Goal: Transaction & Acquisition: Purchase product/service

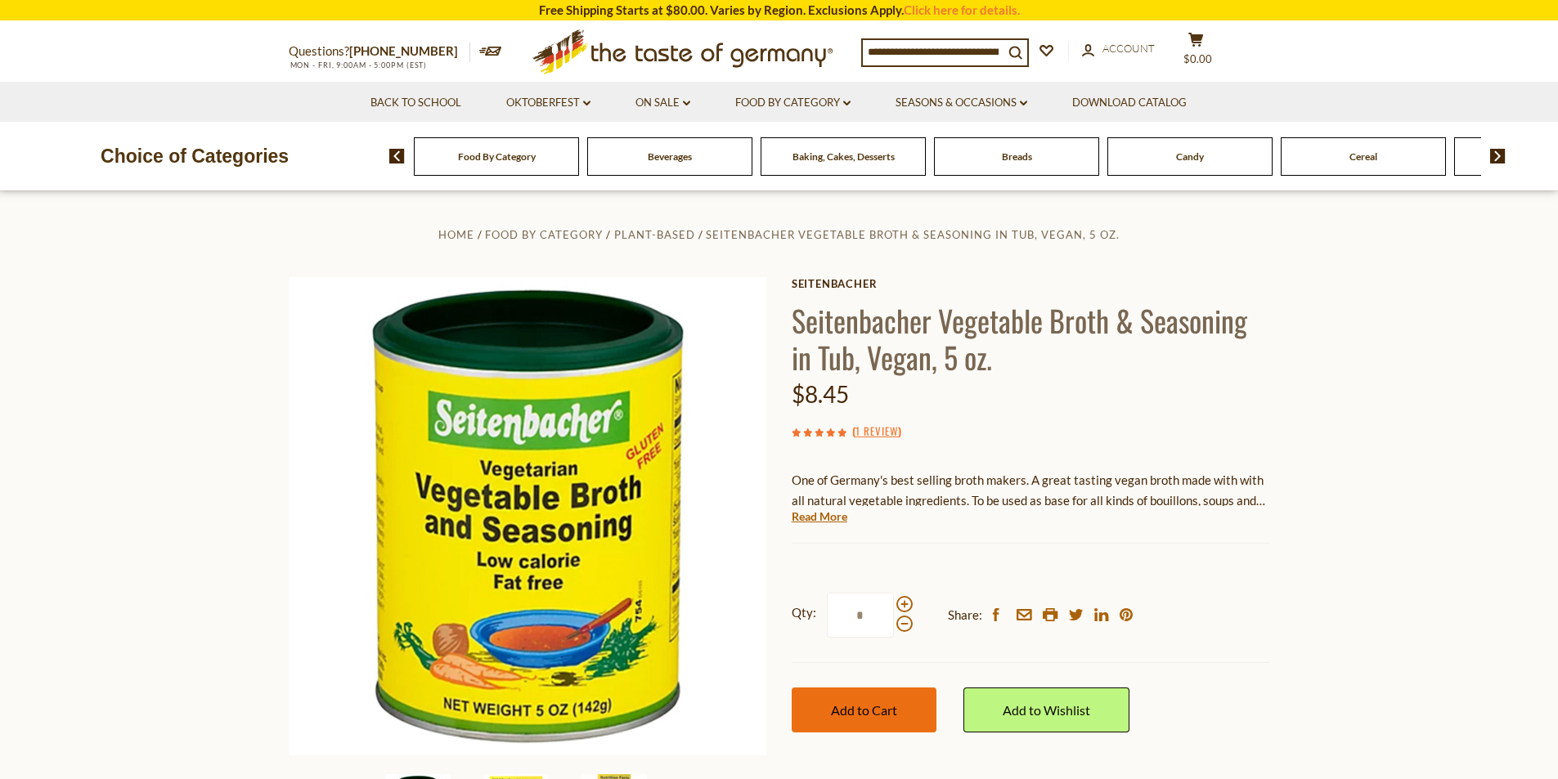
click at [888, 706] on span "Add to Cart" at bounding box center [864, 711] width 66 height 16
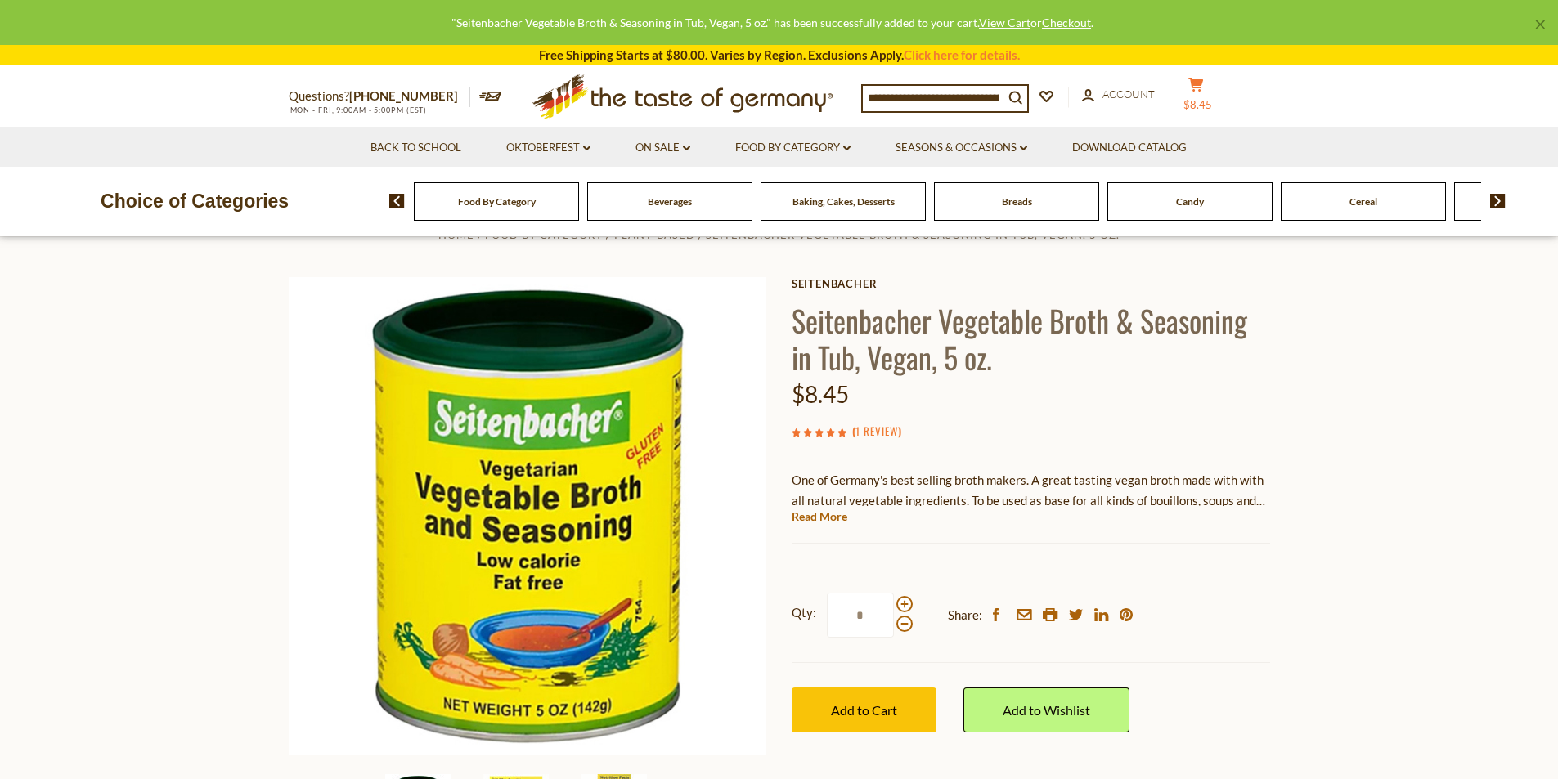
click at [1188, 92] on icon at bounding box center [1195, 85] width 15 height 14
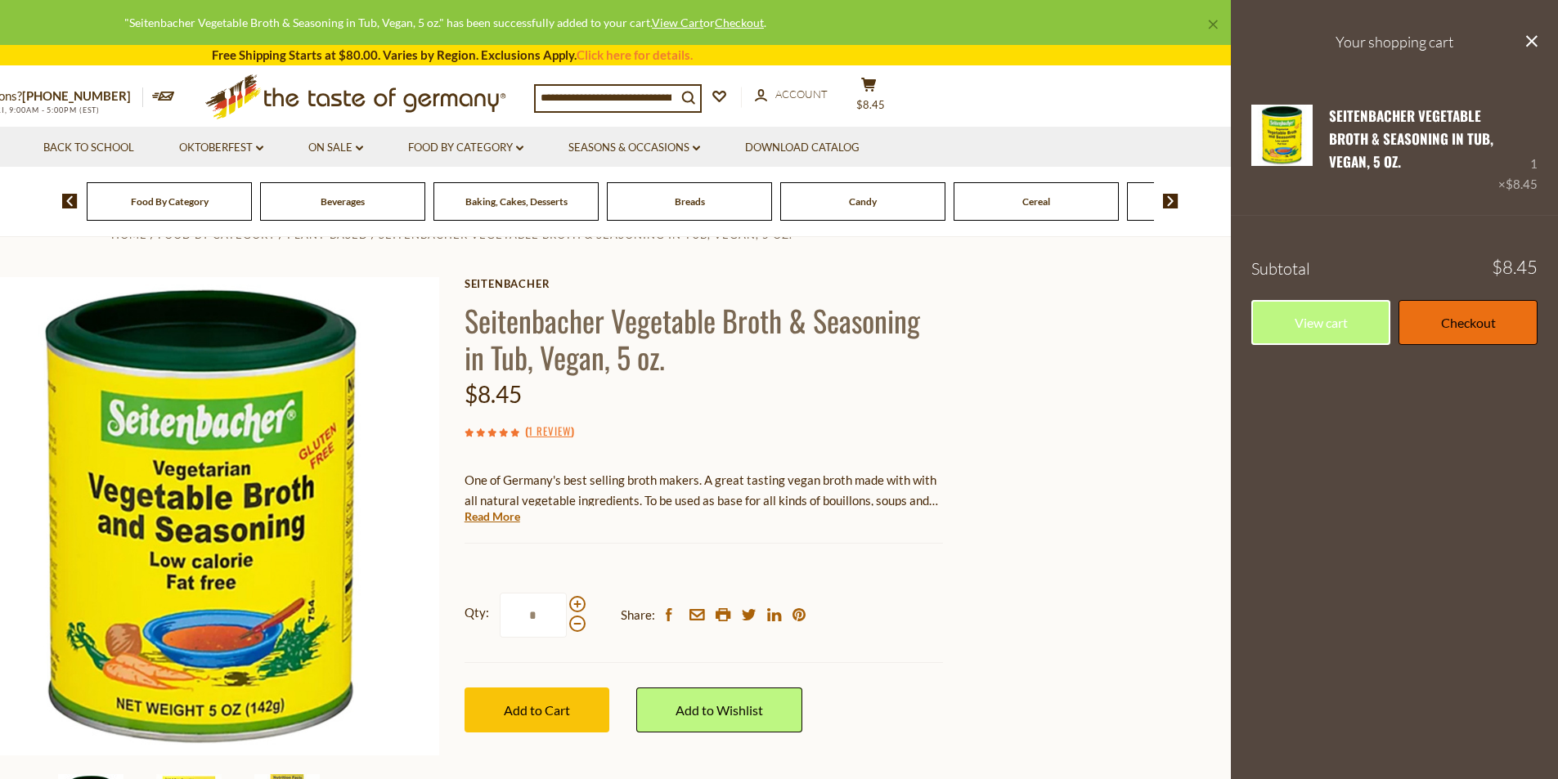
click at [1456, 324] on link "Checkout" at bounding box center [1467, 322] width 139 height 45
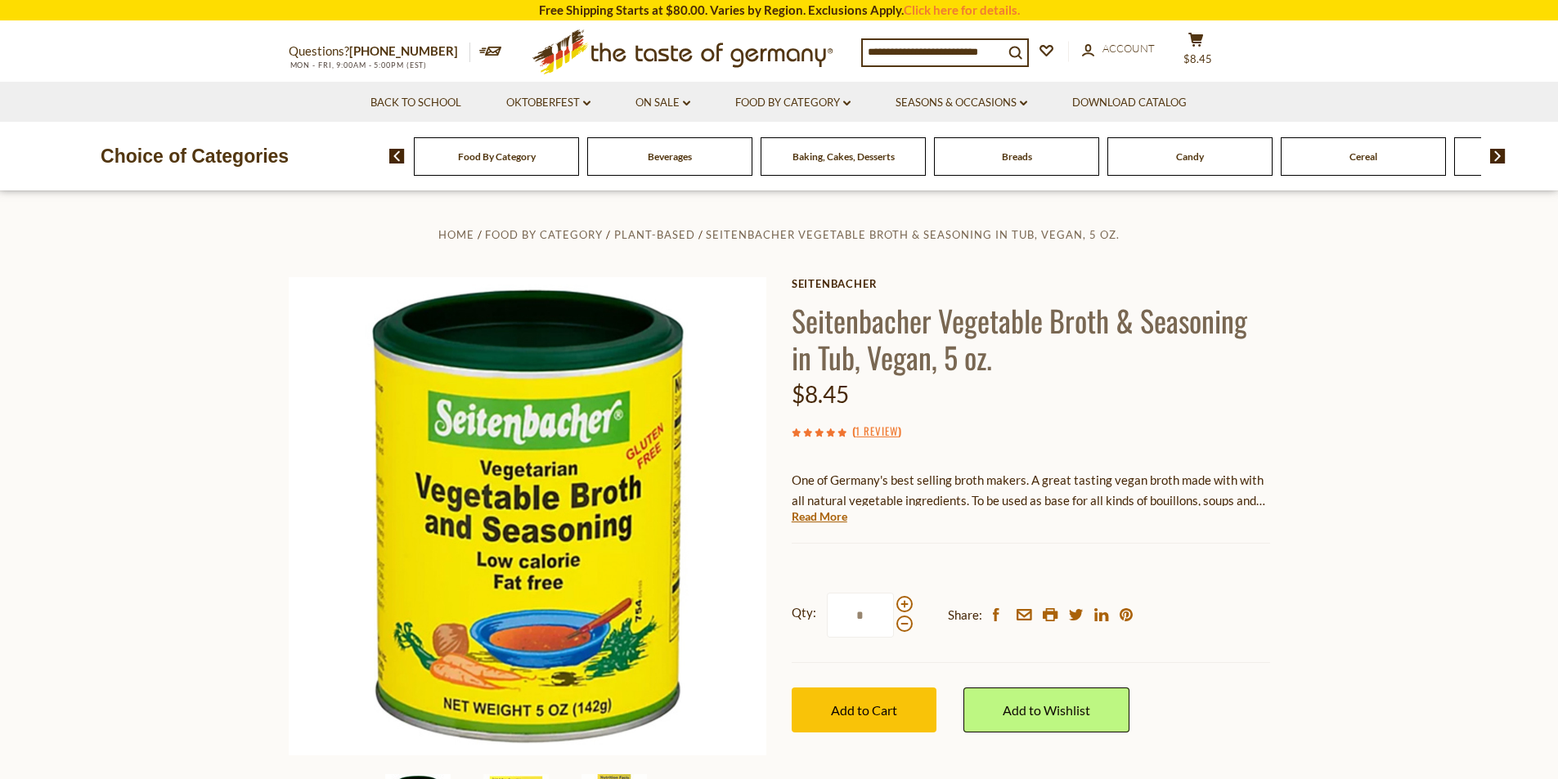
scroll to position [64, 0]
